Goal: Find specific page/section: Find specific page/section

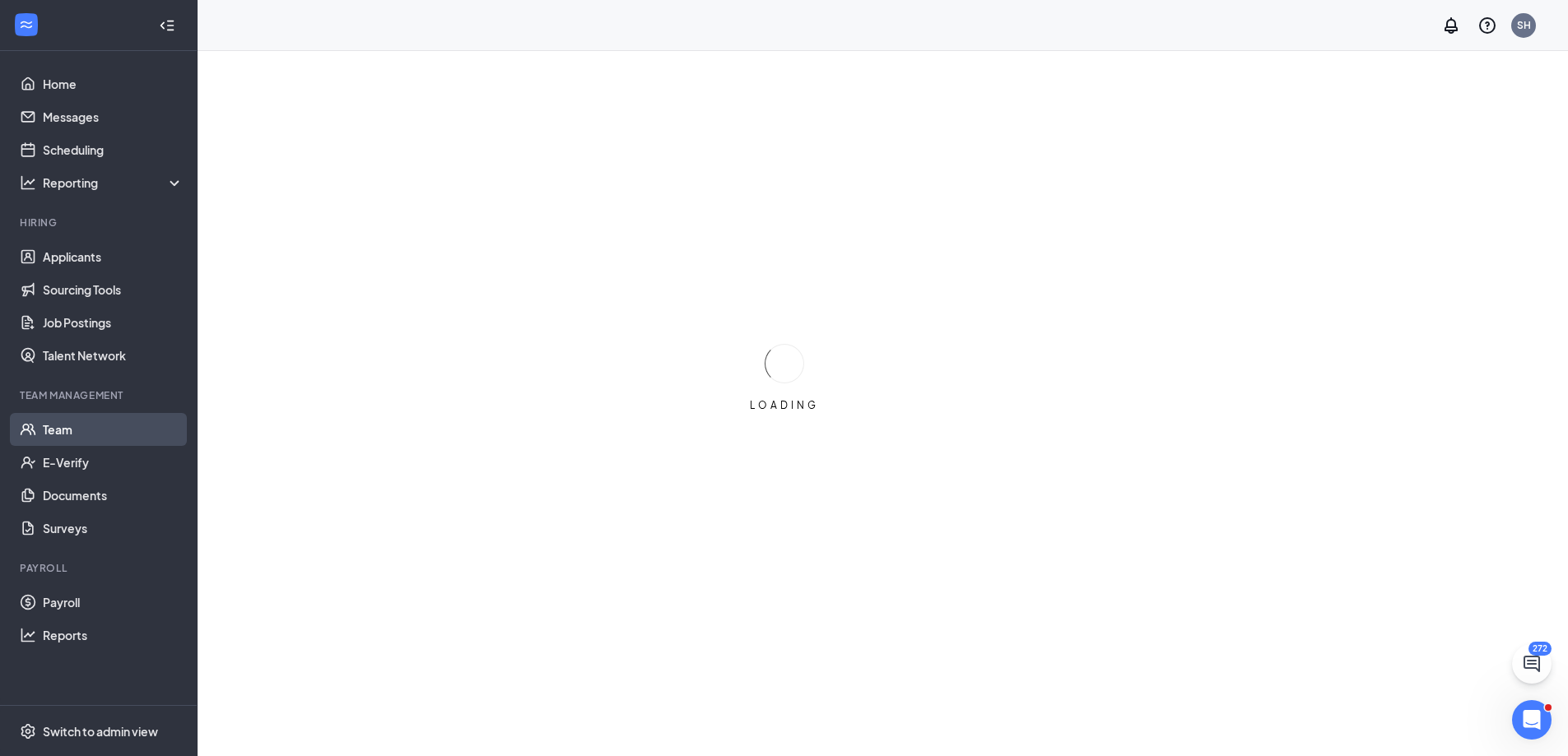
click at [59, 429] on link "Team" at bounding box center [113, 429] width 141 height 32
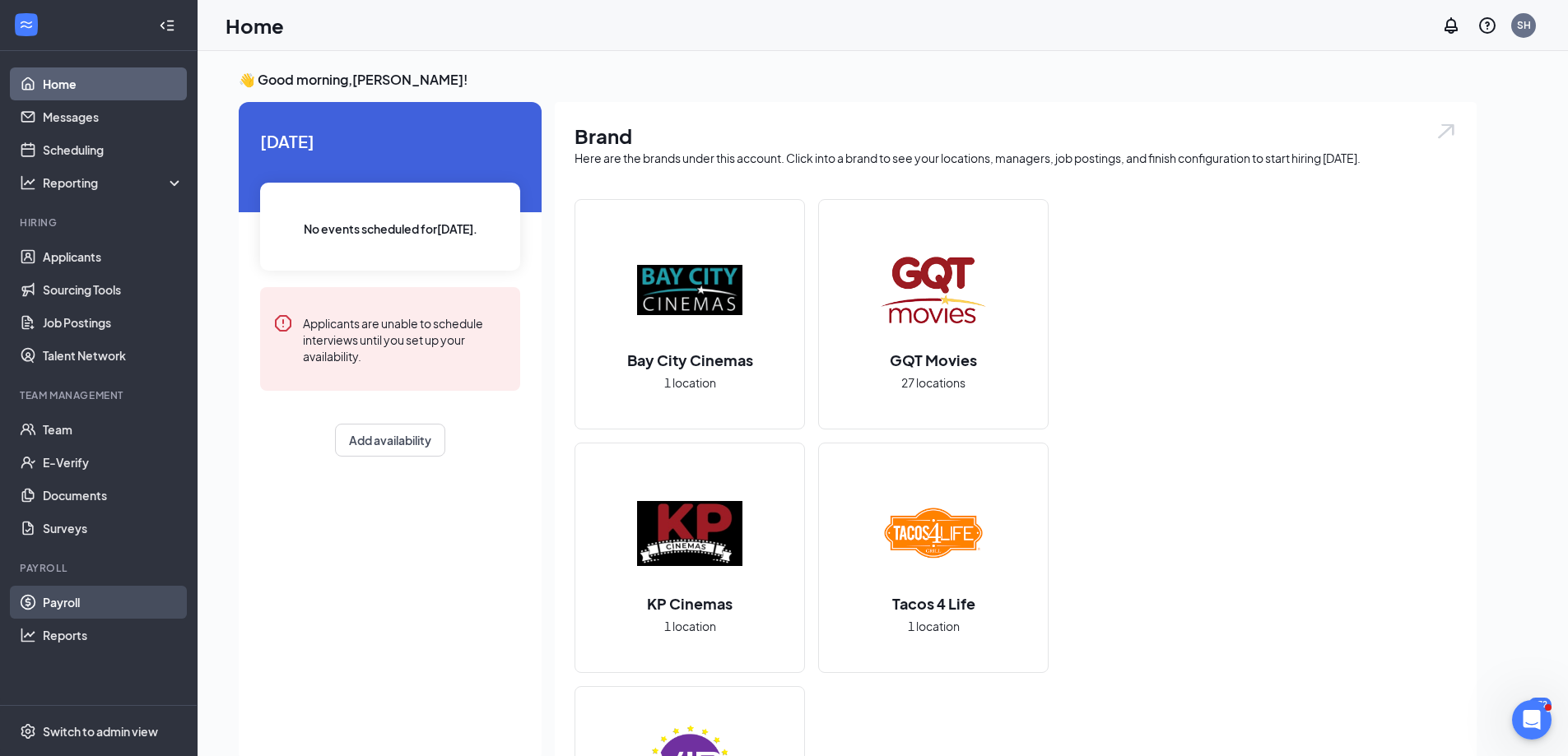
click at [42, 607] on link "Payroll" at bounding box center [113, 602] width 141 height 32
